Goal: Check status: Check status

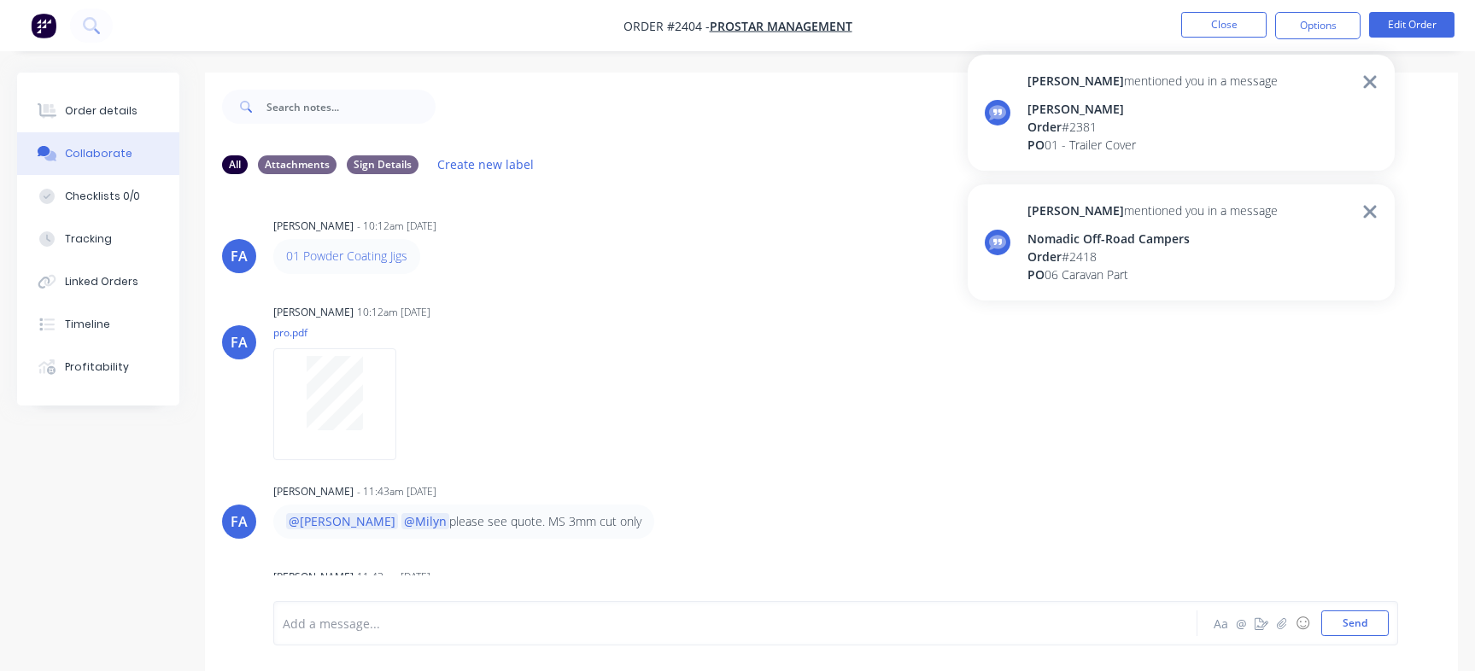
click at [1162, 273] on div "PO 06 Caravan Part" at bounding box center [1152, 275] width 250 height 18
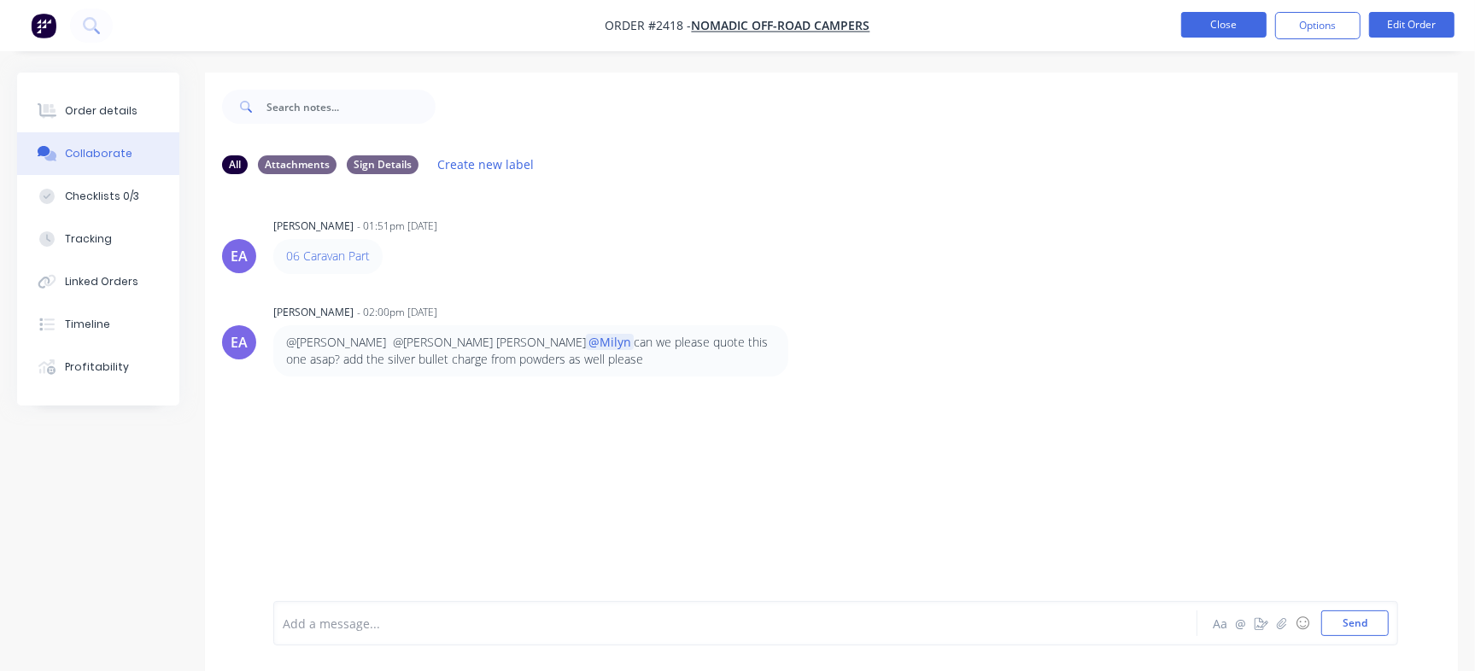
click at [1236, 20] on button "Close" at bounding box center [1223, 25] width 85 height 26
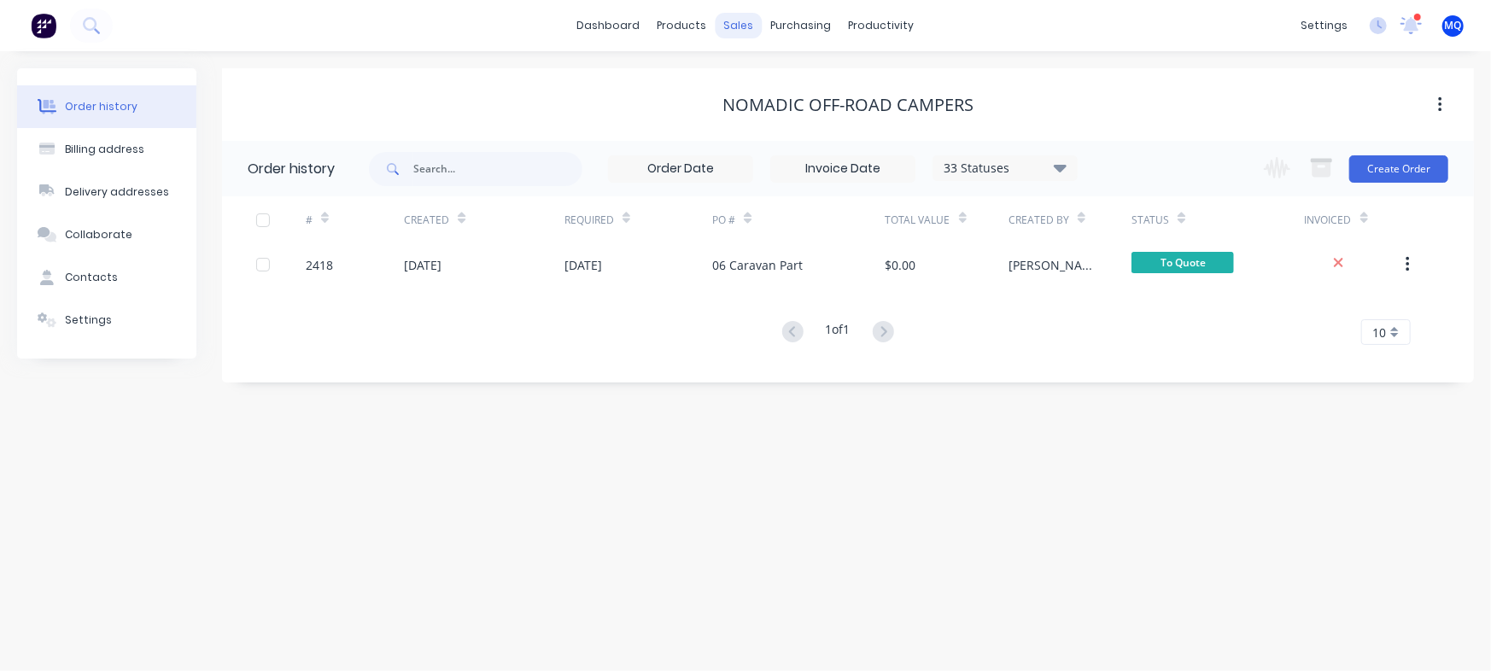
click at [728, 23] on div "sales" at bounding box center [739, 26] width 47 height 26
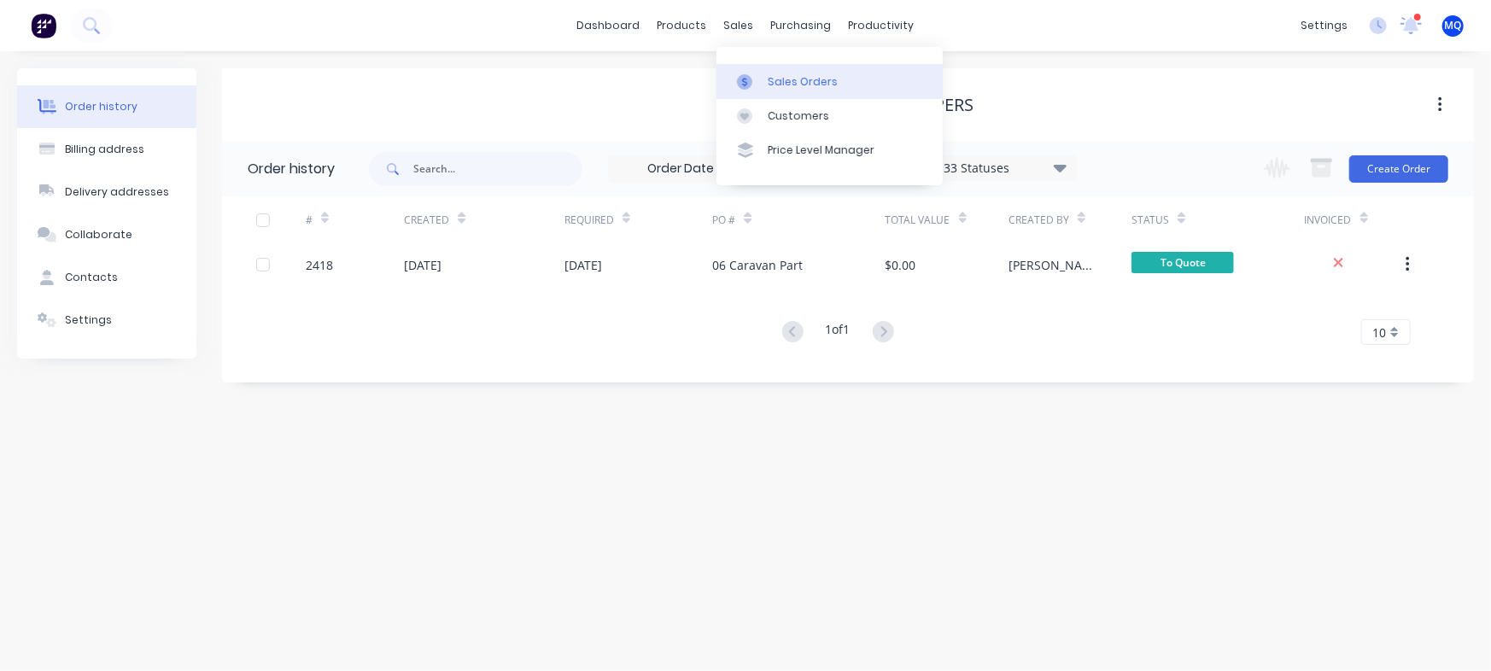
click at [770, 76] on div "Sales Orders" at bounding box center [803, 81] width 70 height 15
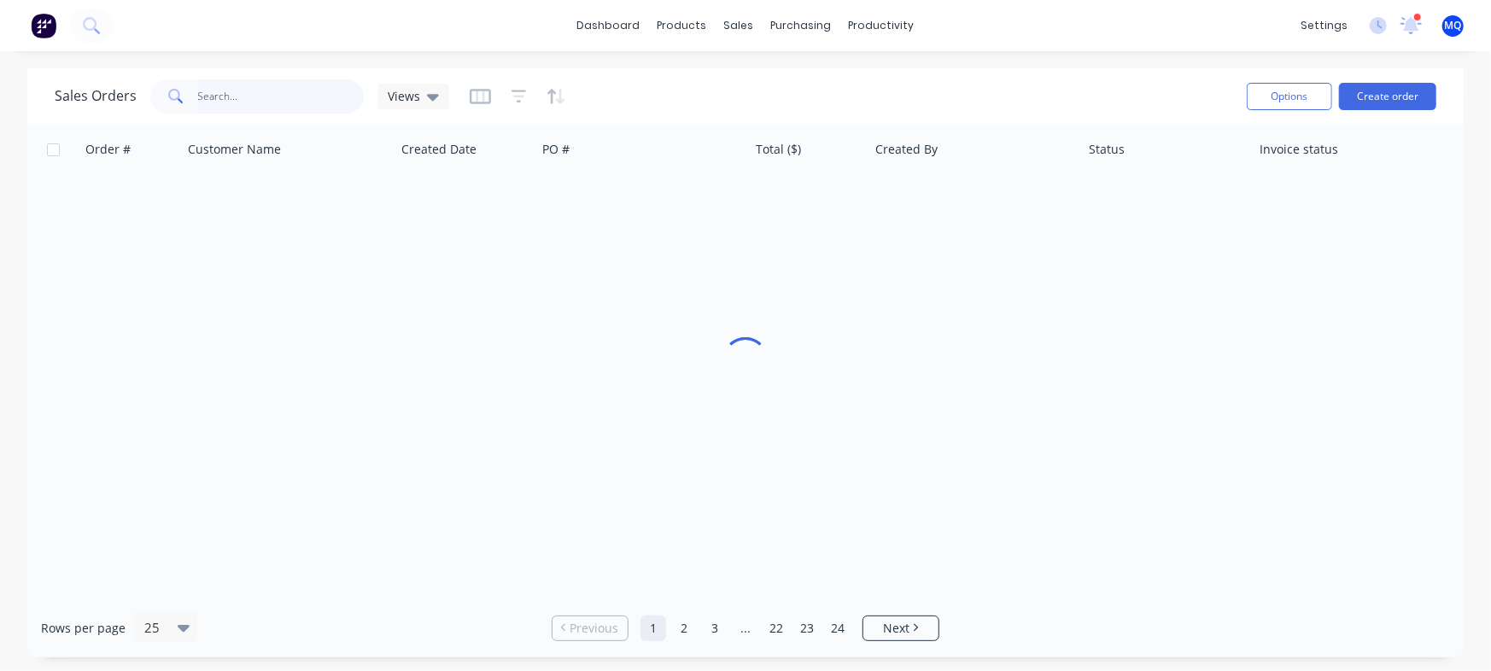
drag, startPoint x: 296, startPoint y: 91, endPoint x: 292, endPoint y: 102, distance: 11.9
click at [295, 97] on input "text" at bounding box center [281, 96] width 167 height 34
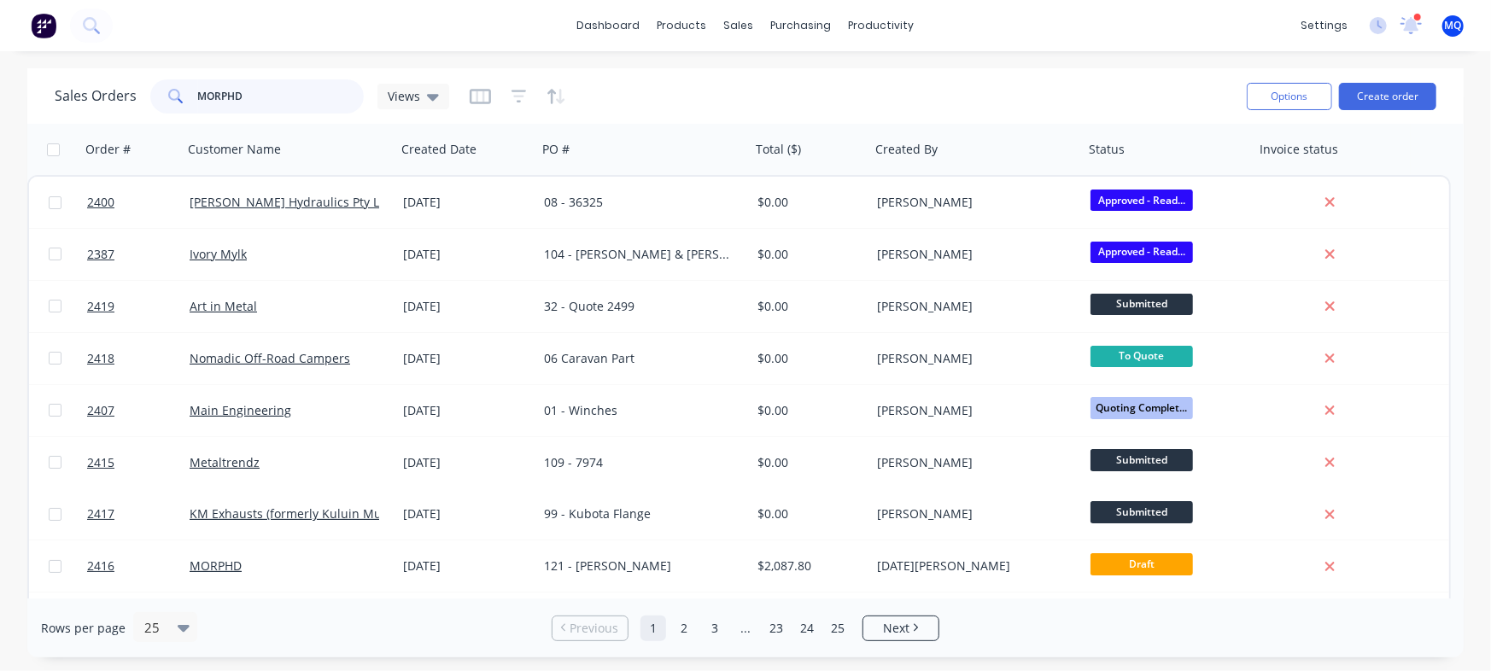
type input "MORPHD"
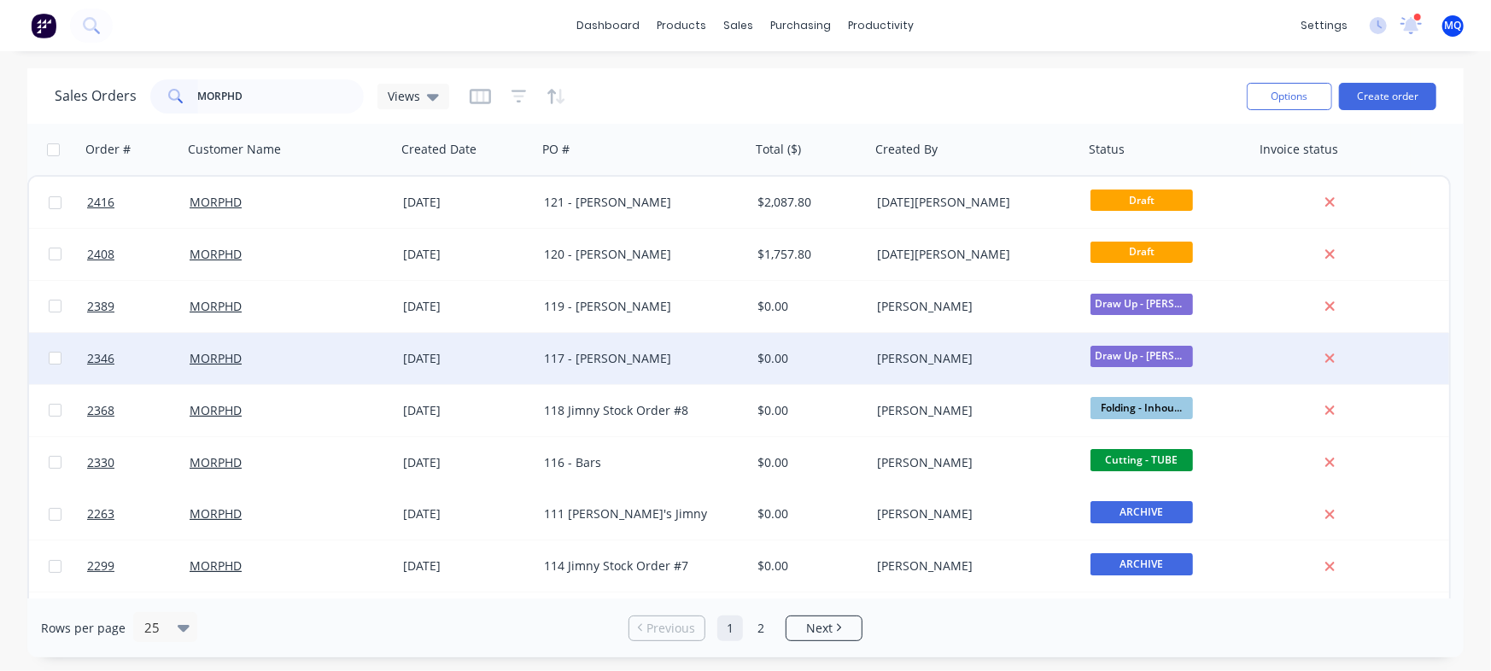
click at [560, 353] on div "117 - [PERSON_NAME]" at bounding box center [639, 358] width 190 height 17
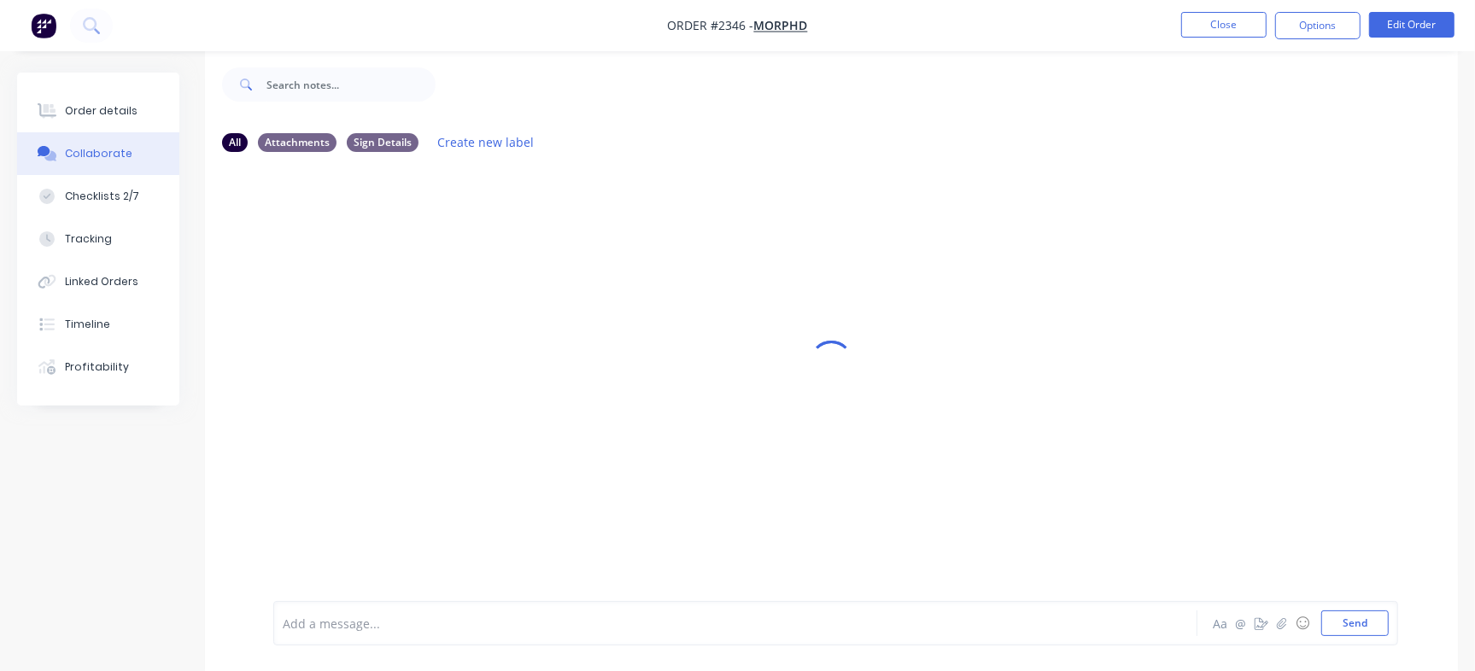
scroll to position [26, 0]
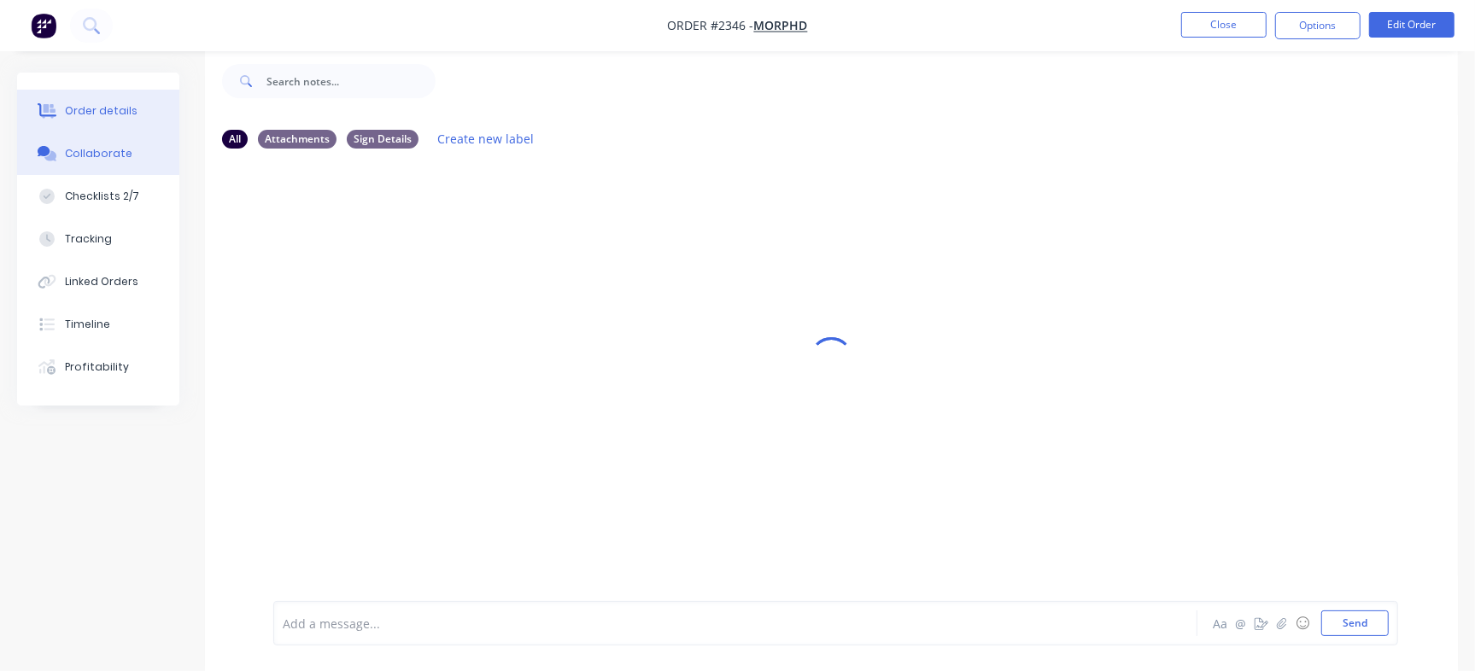
click at [110, 108] on div "Order details" at bounding box center [101, 110] width 73 height 15
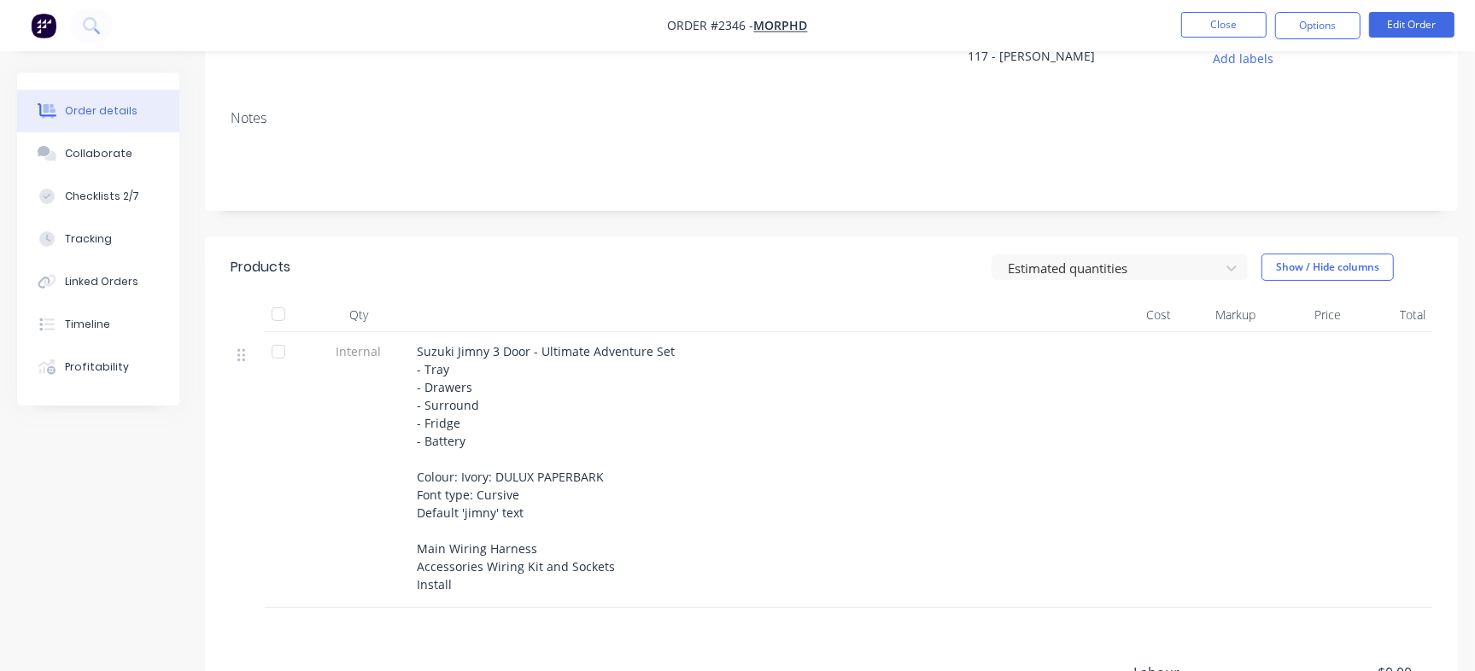
scroll to position [239, 0]
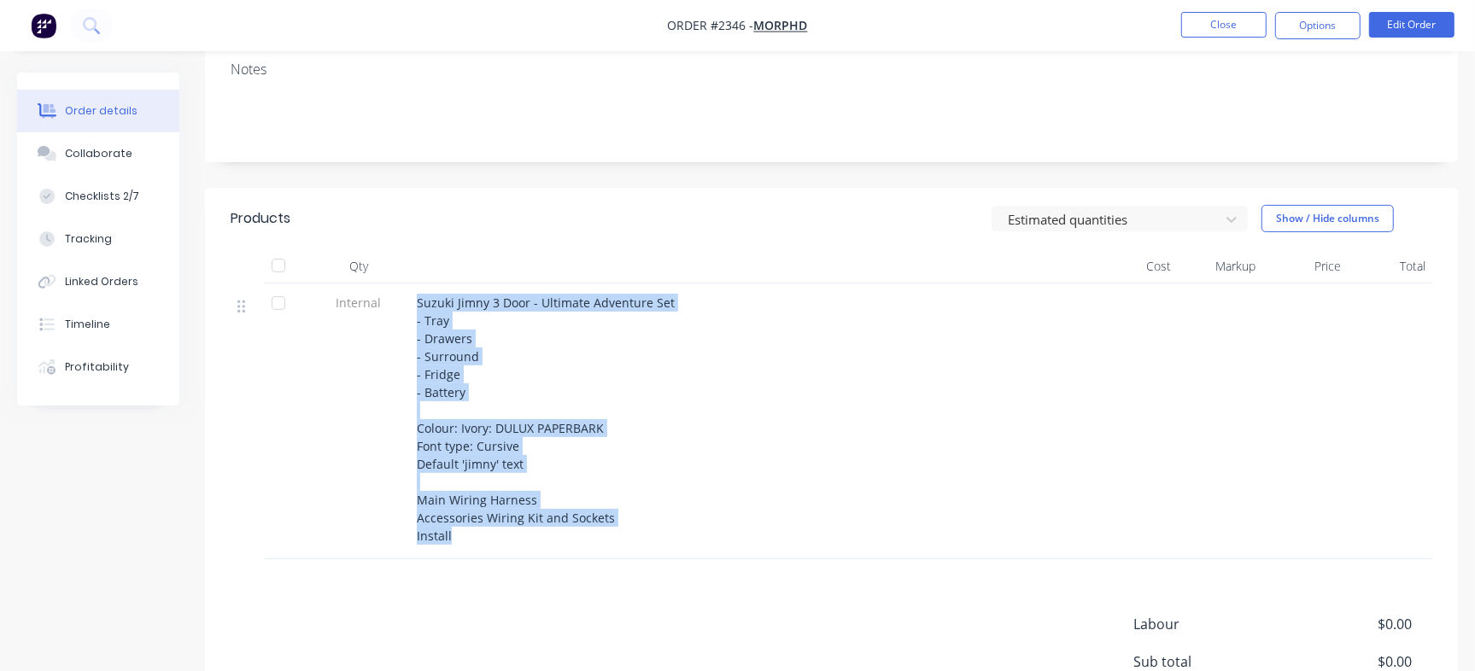
drag, startPoint x: 410, startPoint y: 305, endPoint x: 669, endPoint y: 540, distance: 349.4
click at [669, 540] on div "Suzuki Jimny 3 Door - Ultimate Adventure Set - Tray - Drawers - Surround - Frid…" at bounding box center [751, 422] width 683 height 276
click at [748, 543] on div "Suzuki Jimny 3 Door - Ultimate Adventure Set - Tray - Drawers - Surround - Frid…" at bounding box center [751, 419] width 669 height 251
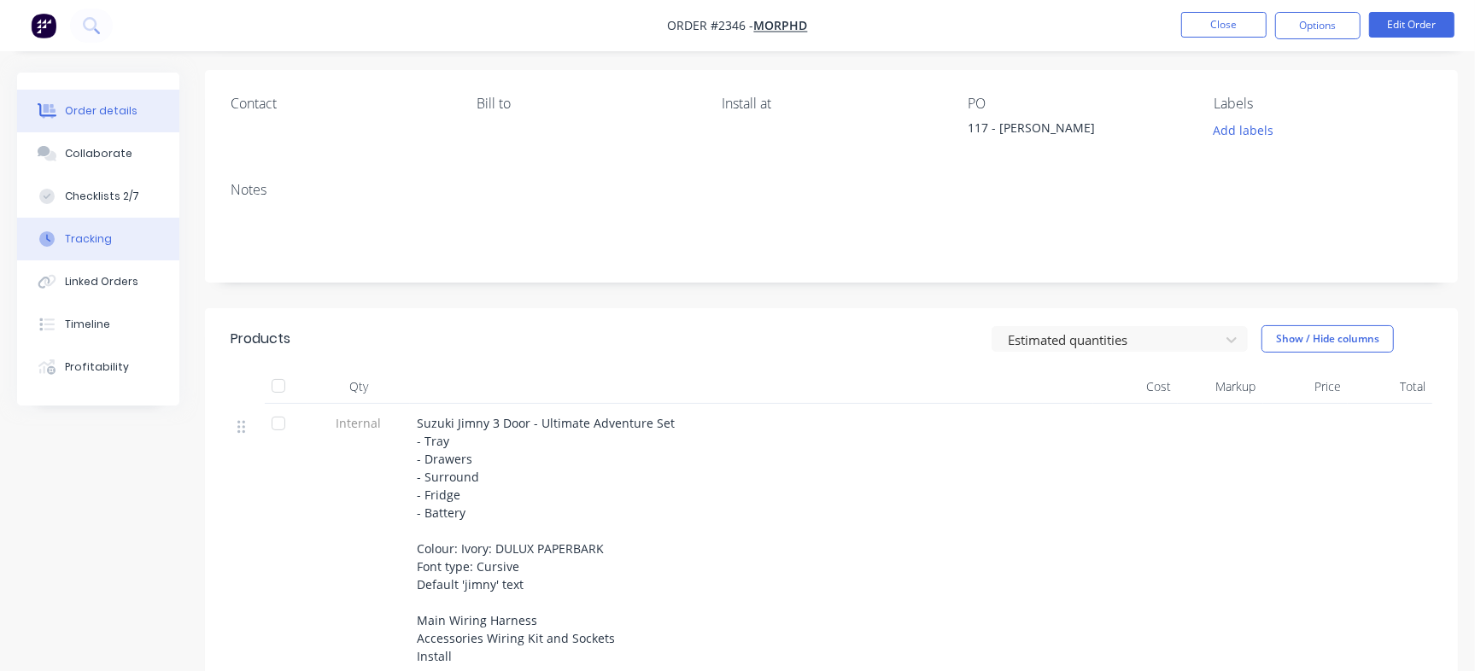
scroll to position [0, 0]
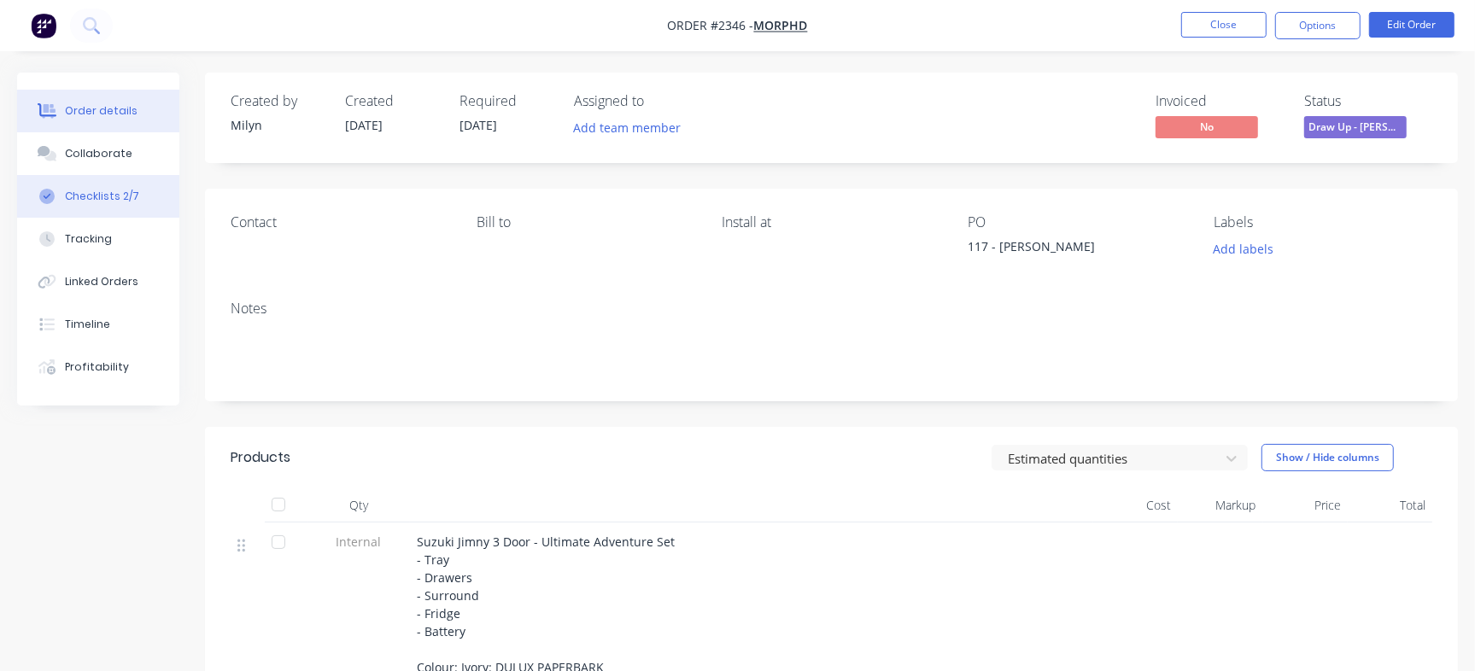
click at [125, 196] on div "Checklists 2/7" at bounding box center [102, 196] width 74 height 15
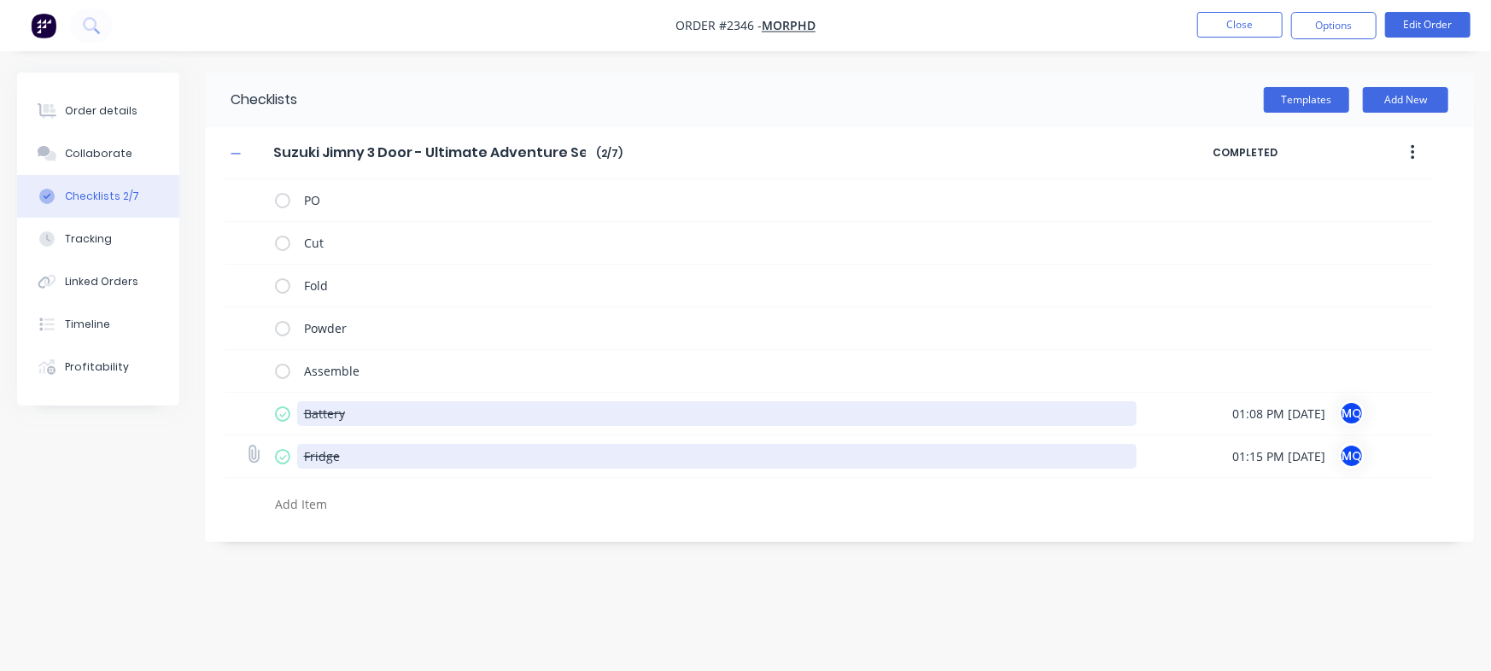
drag, startPoint x: 305, startPoint y: 418, endPoint x: 346, endPoint y: 457, distance: 56.2
click at [375, 424] on textarea "Battery" at bounding box center [716, 413] width 839 height 25
click at [324, 458] on textarea "Fridge" at bounding box center [716, 456] width 839 height 25
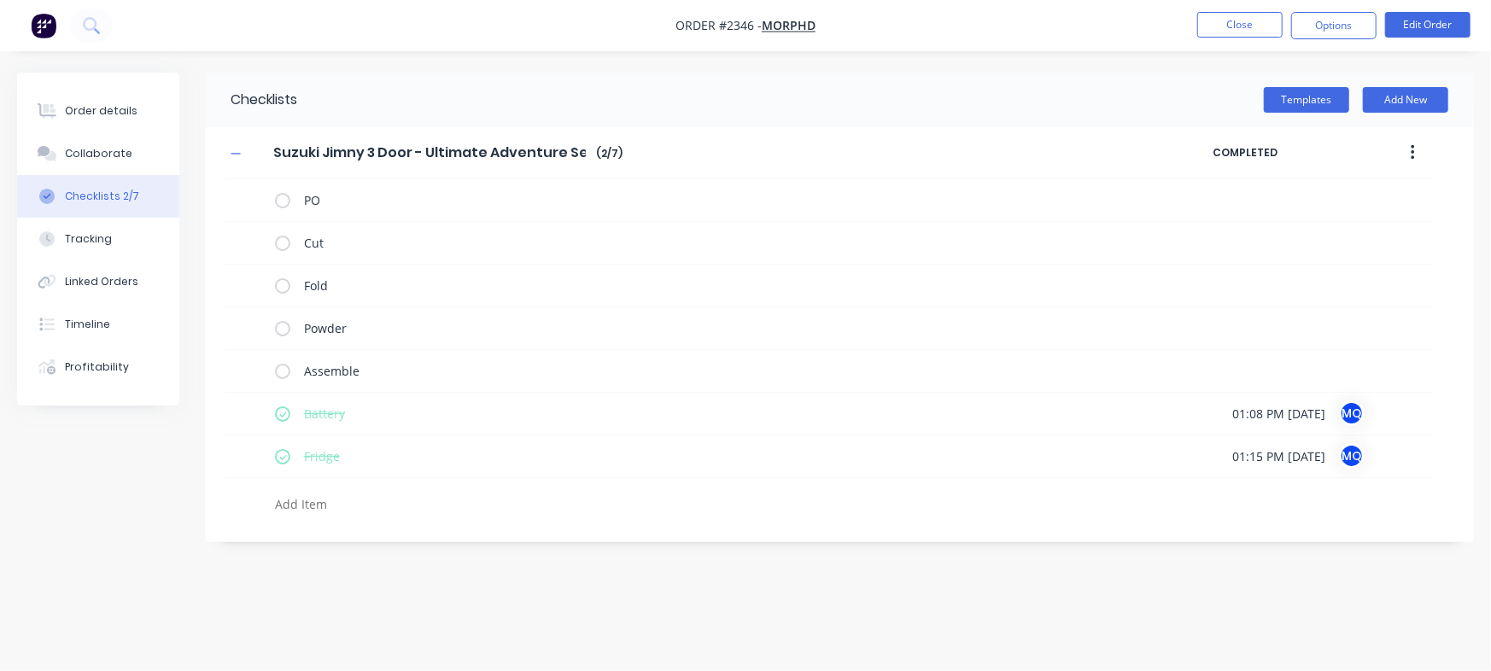
click at [161, 193] on button "Checklists 2/7" at bounding box center [98, 196] width 162 height 43
type textarea "x"
click at [132, 122] on button "Order details" at bounding box center [98, 111] width 162 height 43
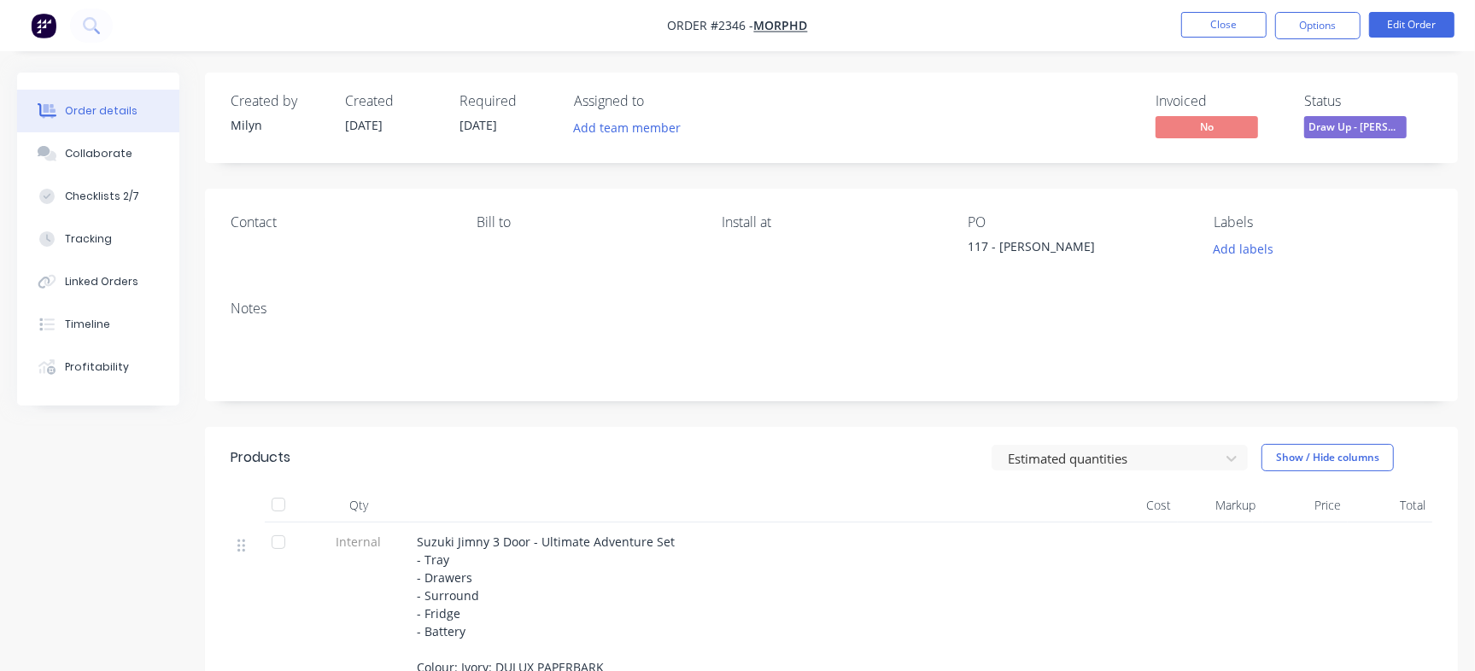
scroll to position [320, 0]
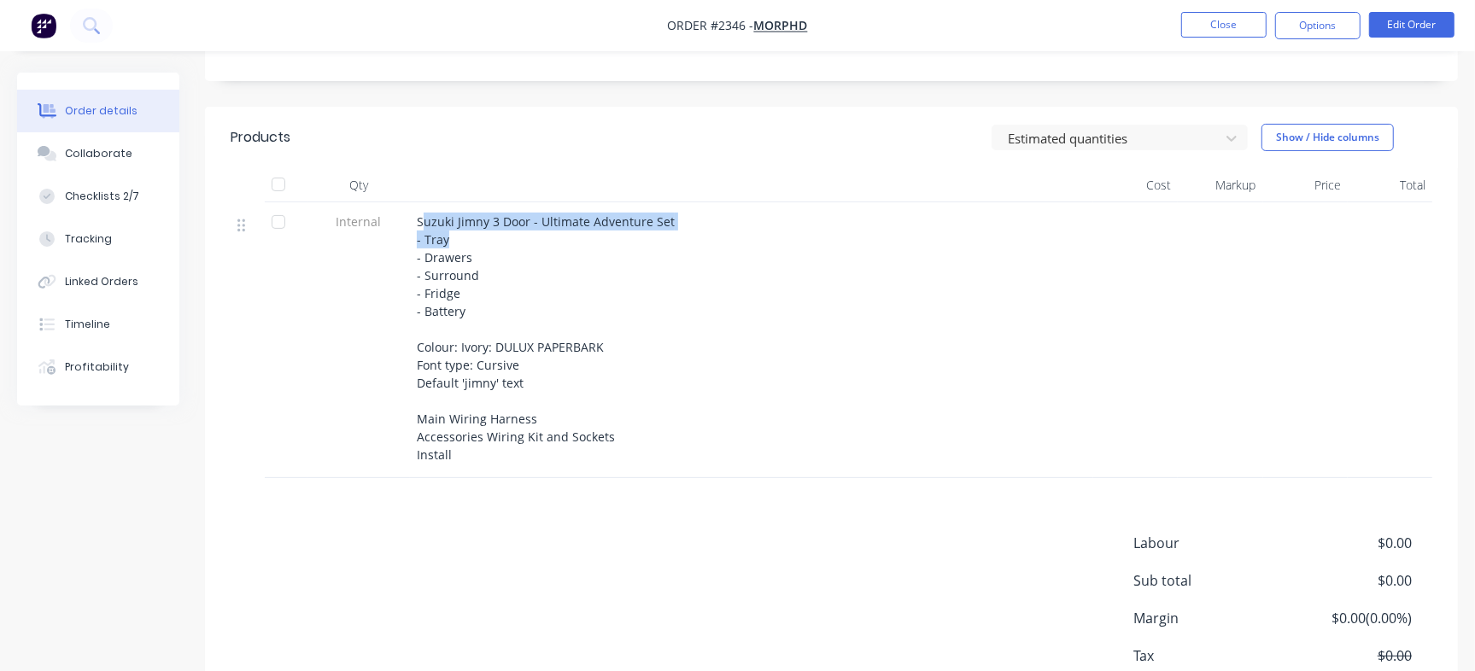
drag, startPoint x: 424, startPoint y: 222, endPoint x: 639, endPoint y: 233, distance: 215.5
click at [639, 233] on div "Suzuki Jimny 3 Door - Ultimate Adventure Set - Tray - Drawers - Surround - Frid…" at bounding box center [751, 338] width 669 height 251
click at [683, 321] on div "Suzuki Jimny 3 Door - Ultimate Adventure Set - Tray - Drawers - Surround - Frid…" at bounding box center [751, 338] width 669 height 251
click at [470, 312] on div "Suzuki Jimny 3 Door - Ultimate Adventure Set - Tray - Drawers - Surround - Frid…" at bounding box center [751, 338] width 669 height 251
